Goal: Transaction & Acquisition: Subscribe to service/newsletter

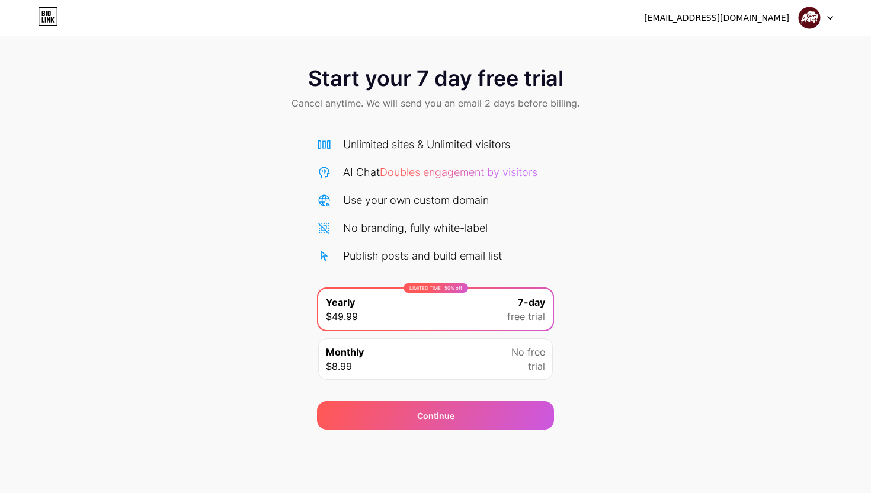
click at [832, 17] on icon at bounding box center [830, 18] width 6 height 4
click at [589, 354] on div "Start your 7 day free trial Cancel anytime. We will send you an email 2 days be…" at bounding box center [435, 242] width 871 height 375
click at [52, 20] on icon at bounding box center [53, 19] width 4 height 5
click at [367, 362] on div "Monthly $8.99 No free trial" at bounding box center [435, 358] width 235 height 41
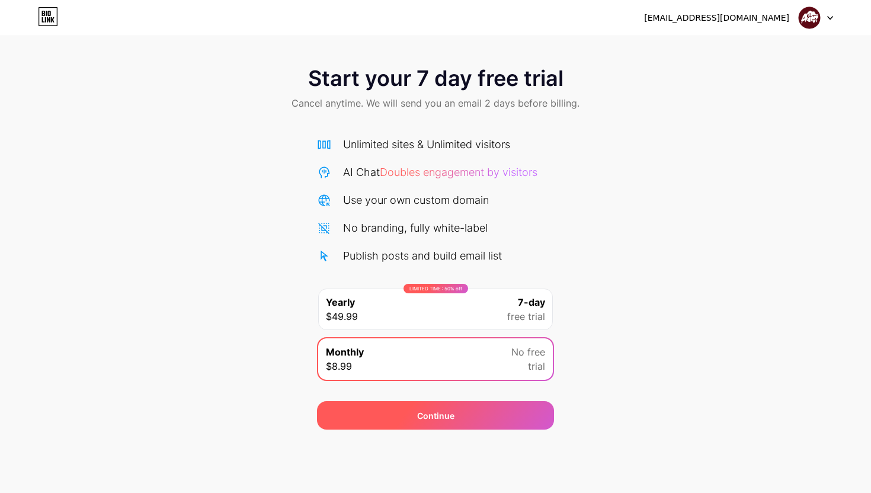
click at [393, 411] on div "Continue" at bounding box center [435, 415] width 237 height 28
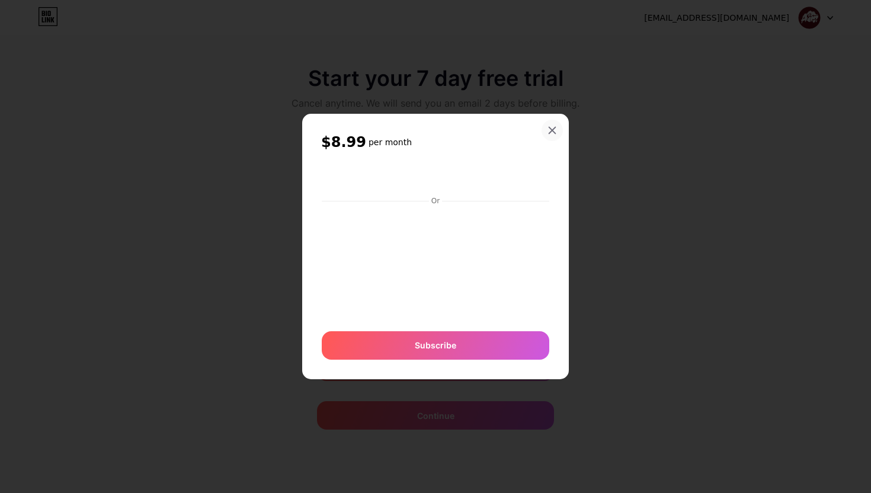
click at [553, 130] on icon at bounding box center [552, 130] width 7 height 7
